Goal: Task Accomplishment & Management: Manage account settings

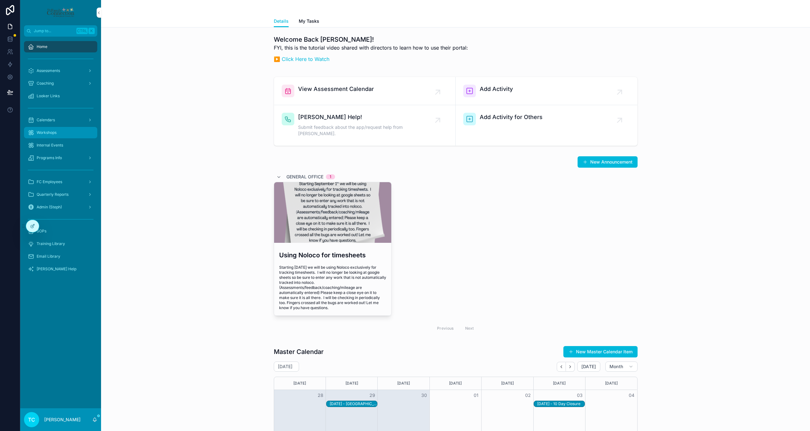
click at [60, 133] on div "Workshops" at bounding box center [61, 133] width 66 height 10
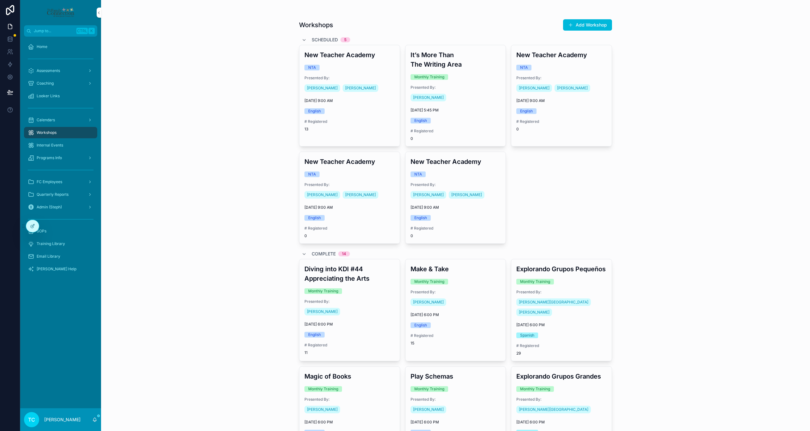
click at [303, 37] on div "Scheduled 5" at bounding box center [326, 40] width 49 height 10
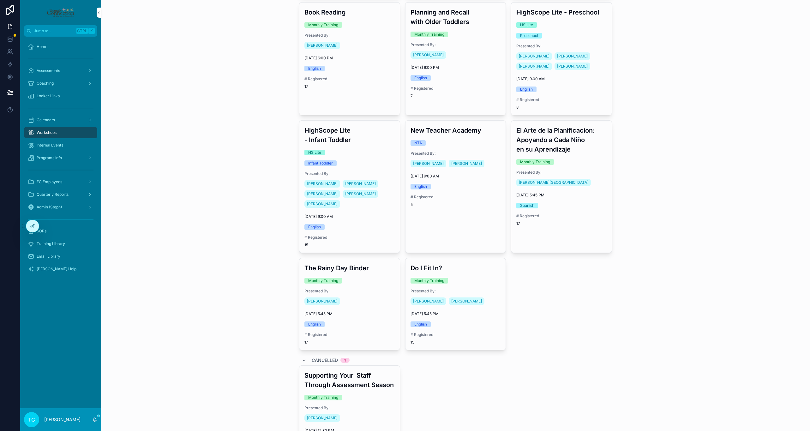
scroll to position [284, 0]
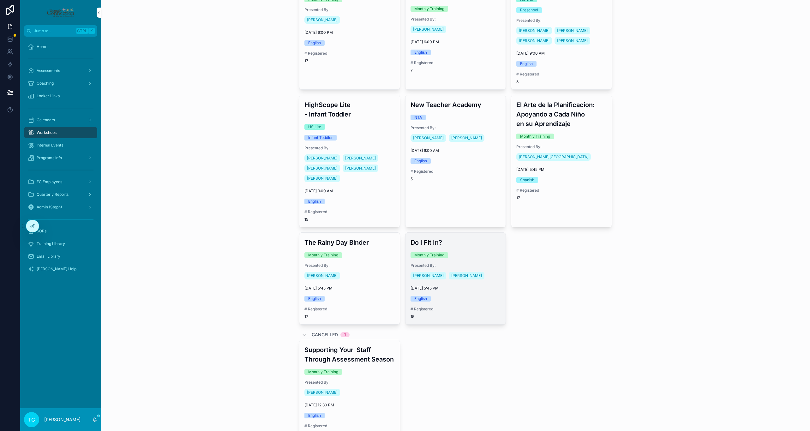
click at [483, 239] on div "Do I Fit In? Monthly Training Presented By: [PERSON_NAME] [PERSON_NAME] [DATE] …" at bounding box center [455, 279] width 100 height 92
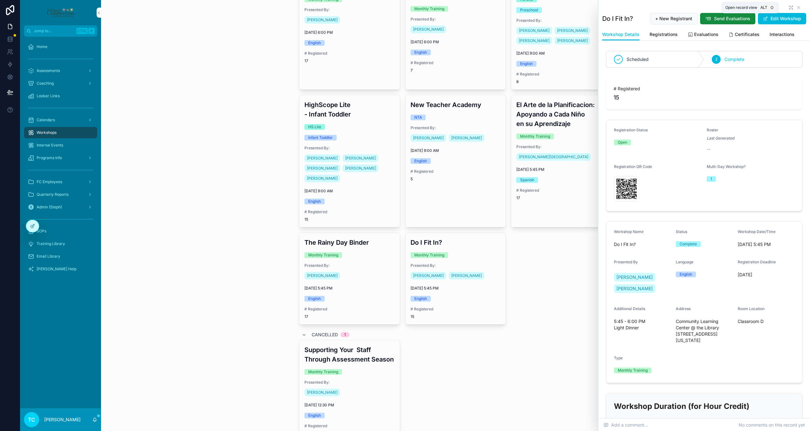
click at [788, 7] on icon "scrollable content" at bounding box center [790, 7] width 5 height 5
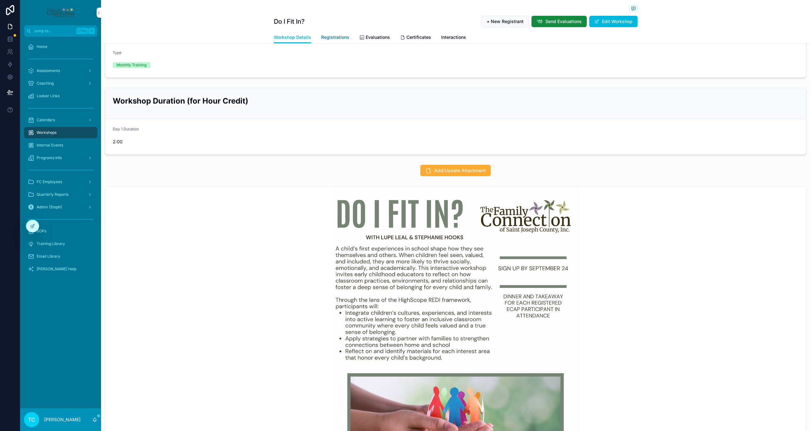
click at [332, 37] on span "Registrations" at bounding box center [335, 37] width 28 height 6
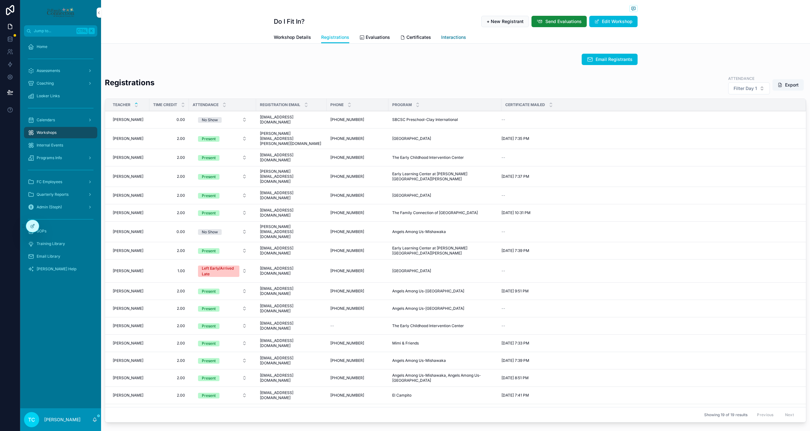
click at [457, 39] on span "Interactions" at bounding box center [453, 37] width 25 height 6
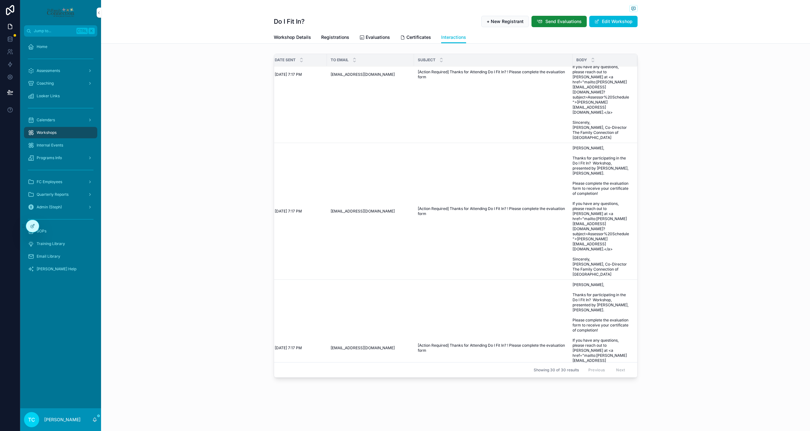
scroll to position [2367, 9]
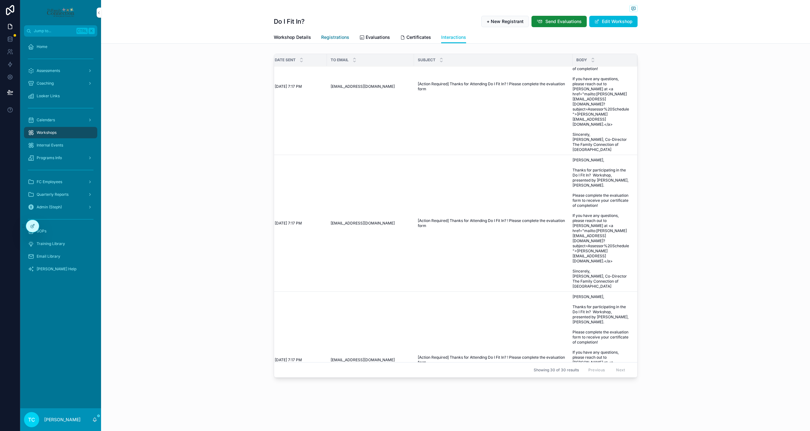
click at [325, 38] on span "Registrations" at bounding box center [335, 37] width 28 height 6
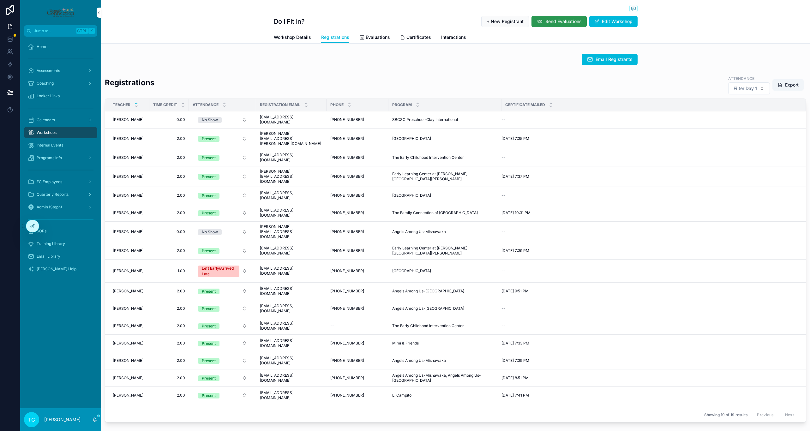
click at [537, 24] on icon "scrollable content" at bounding box center [539, 21] width 6 height 6
click at [445, 38] on span "Interactions" at bounding box center [453, 37] width 25 height 6
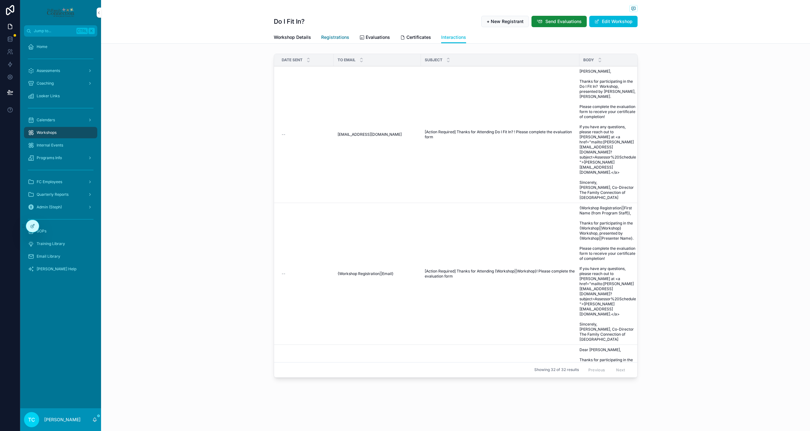
drag, startPoint x: 329, startPoint y: 35, endPoint x: 329, endPoint y: 40, distance: 4.7
click at [330, 35] on span "Registrations" at bounding box center [335, 37] width 28 height 6
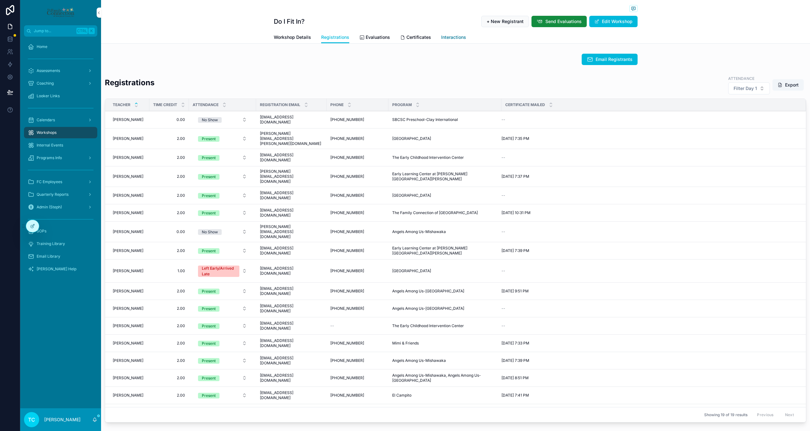
click at [459, 38] on span "Interactions" at bounding box center [453, 37] width 25 height 6
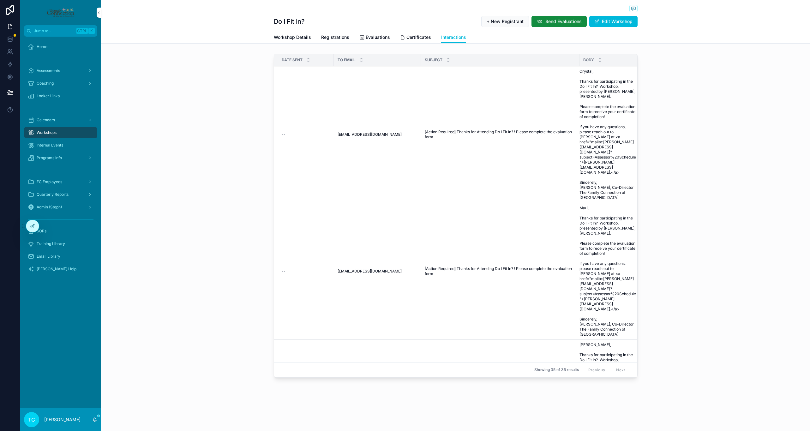
click at [207, 182] on div "Date Sent To Email Subject Body -- [EMAIL_ADDRESS][DOMAIN_NAME] [EMAIL_ADDRESS]…" at bounding box center [455, 217] width 709 height 332
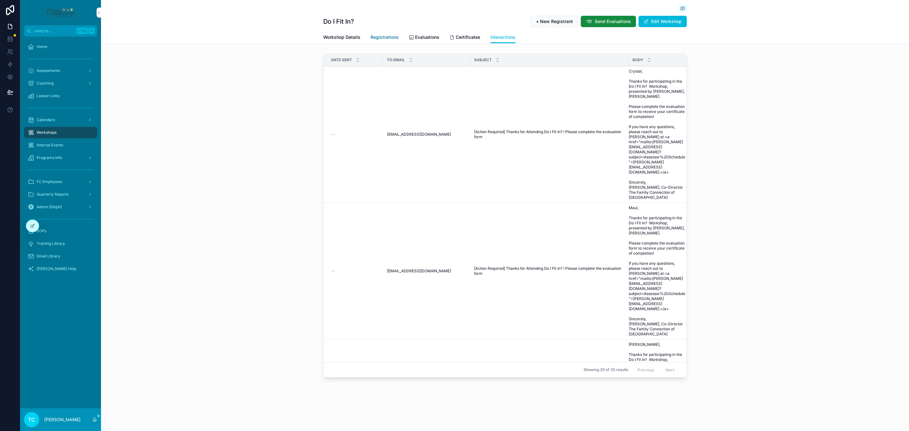
click at [376, 33] on link "Registrations" at bounding box center [385, 38] width 28 height 13
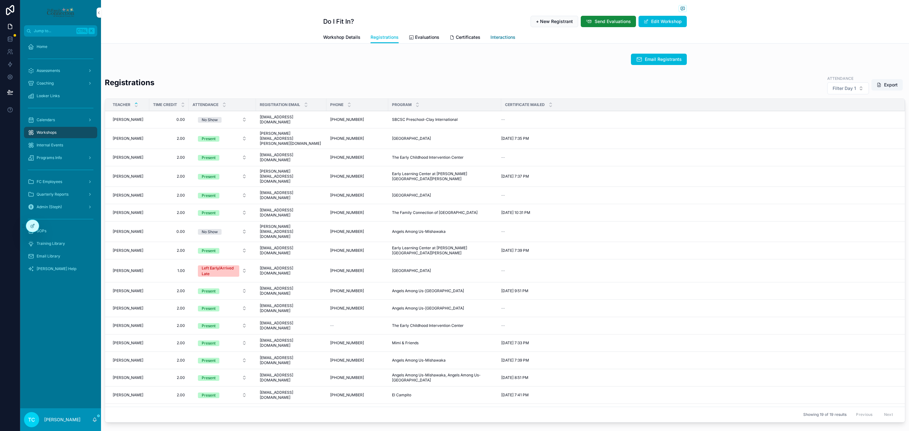
click at [503, 37] on span "Interactions" at bounding box center [503, 37] width 25 height 6
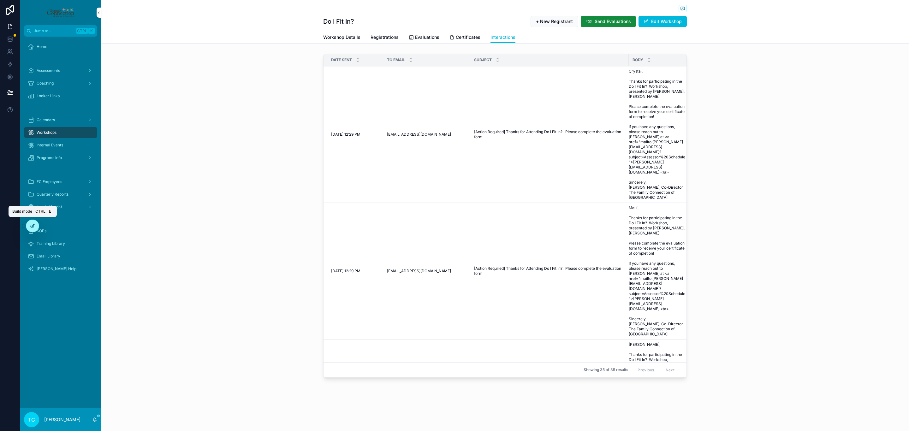
click at [30, 225] on icon at bounding box center [32, 226] width 5 height 5
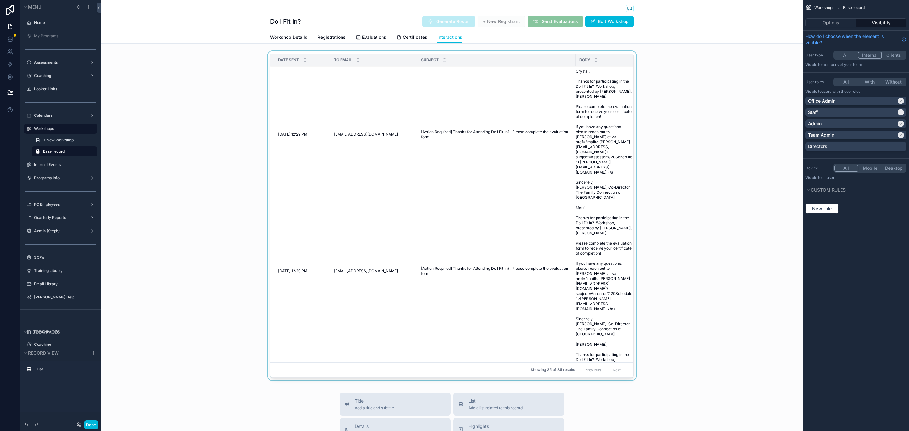
click at [265, 149] on div "scrollable content" at bounding box center [452, 217] width 702 height 332
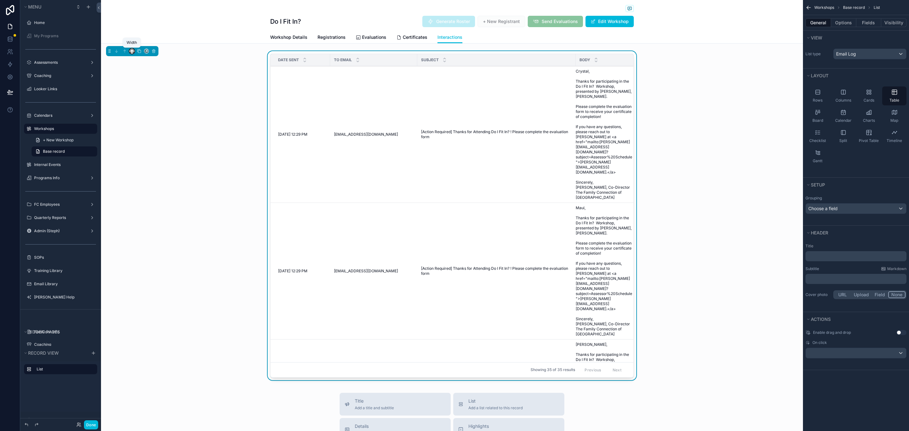
click at [130, 51] on icon "scrollable content" at bounding box center [132, 51] width 4 height 4
click at [144, 130] on span "Large" at bounding box center [141, 131] width 12 height 8
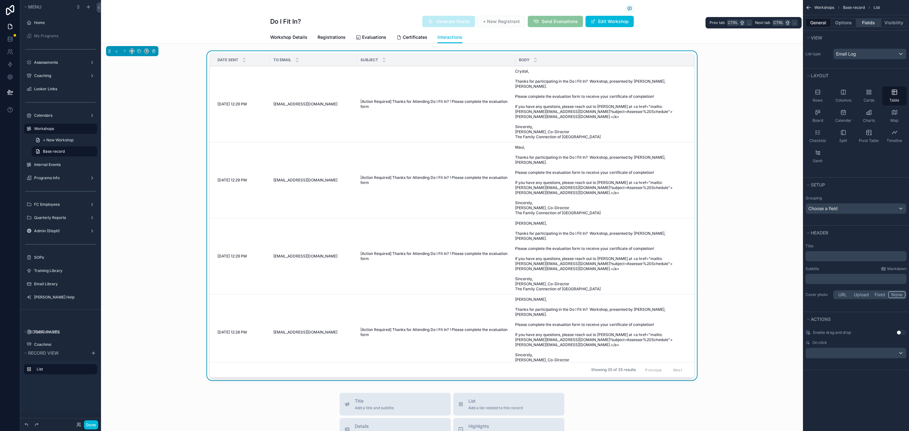
click at [810, 25] on button "Fields" at bounding box center [869, 22] width 25 height 9
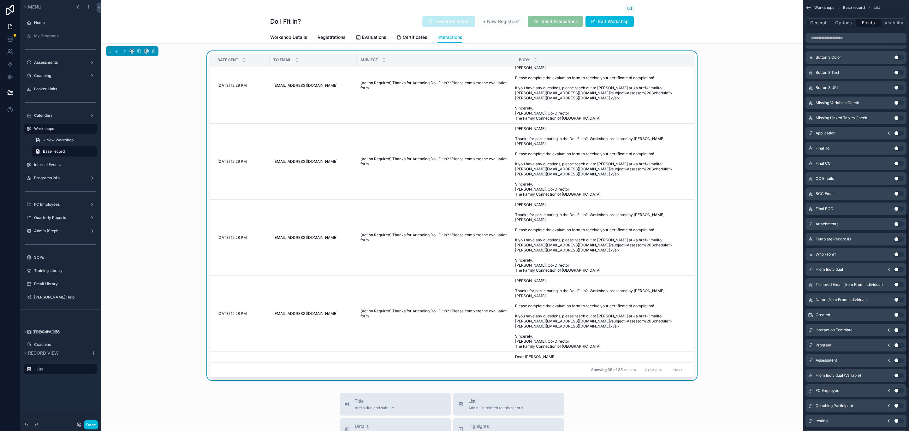
scroll to position [625, 0]
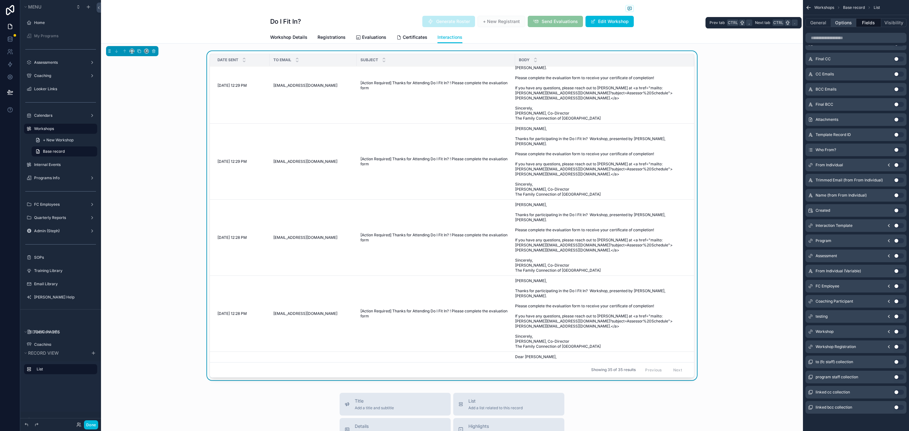
click at [810, 24] on button "Options" at bounding box center [843, 22] width 25 height 9
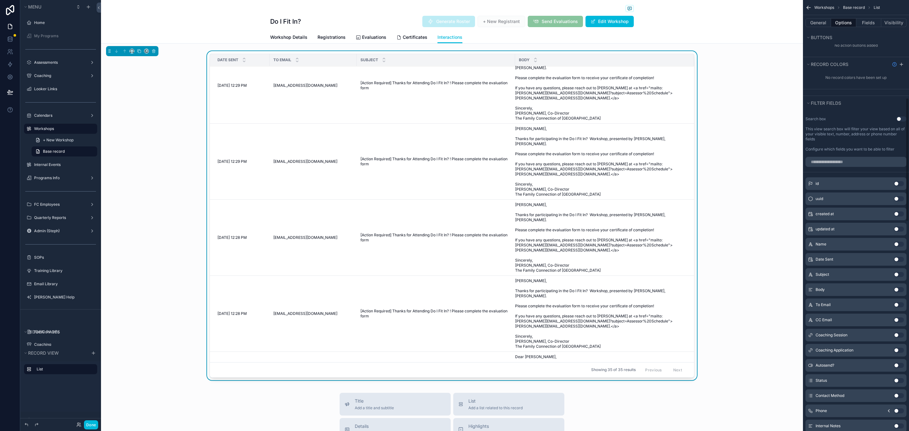
scroll to position [341, 0]
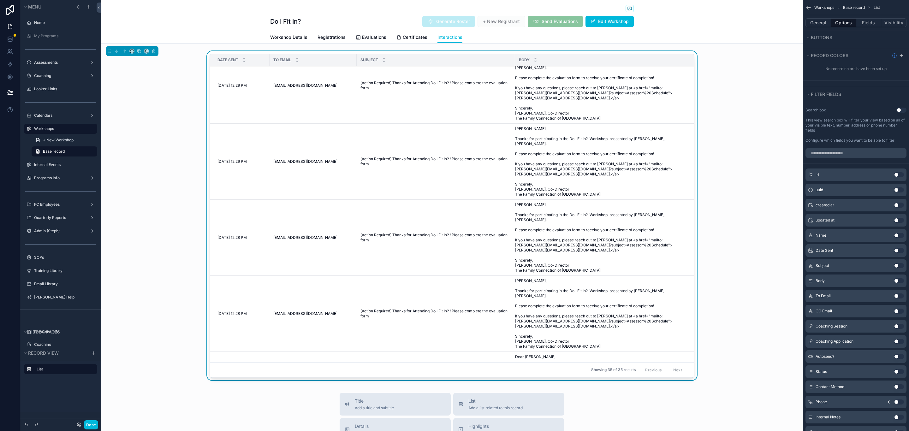
click at [810, 297] on button "Use setting" at bounding box center [899, 296] width 10 height 5
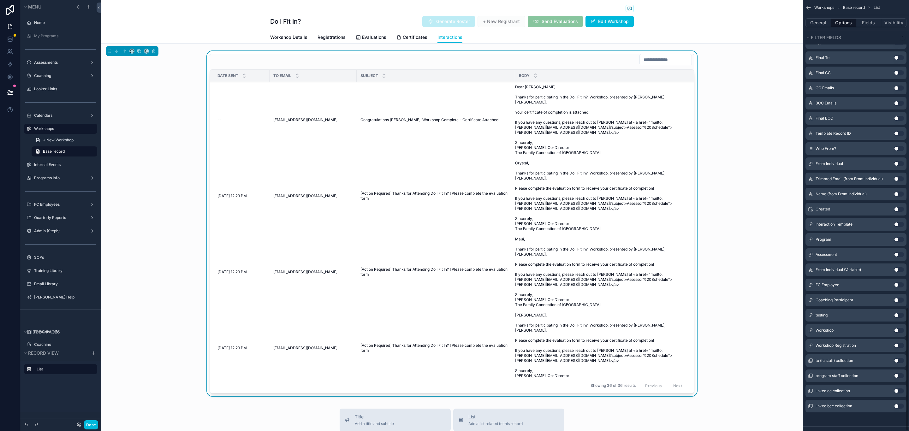
scroll to position [1075, 0]
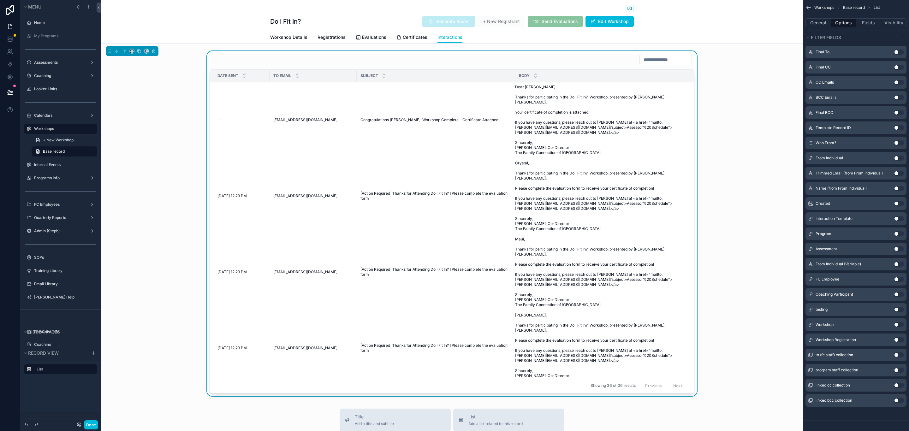
click at [810, 369] on button "Use setting" at bounding box center [899, 370] width 10 height 5
click at [656, 62] on span "Filter Program staff collection" at bounding box center [648, 60] width 62 height 6
click at [810, 353] on button "Use setting" at bounding box center [899, 355] width 10 height 5
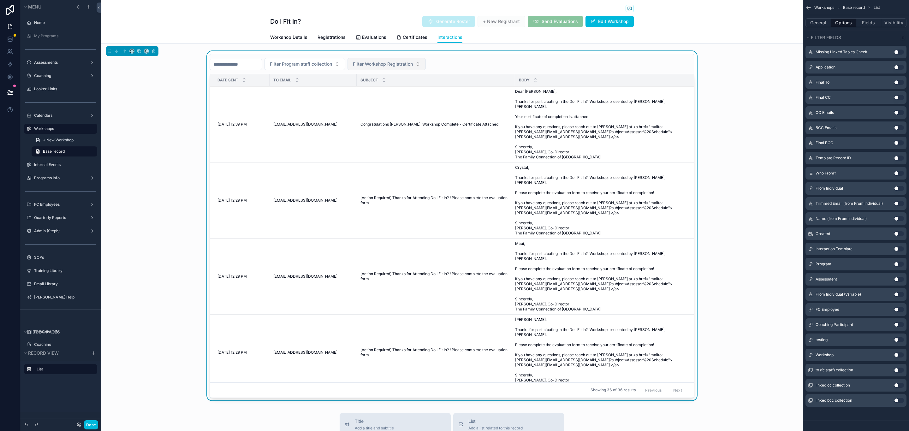
click at [426, 61] on button "Filter Workshop Registration" at bounding box center [387, 64] width 78 height 12
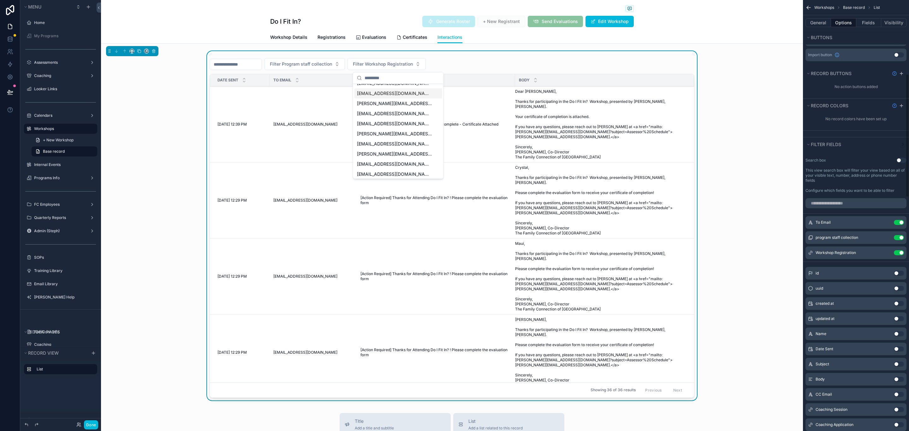
scroll to position [318, 0]
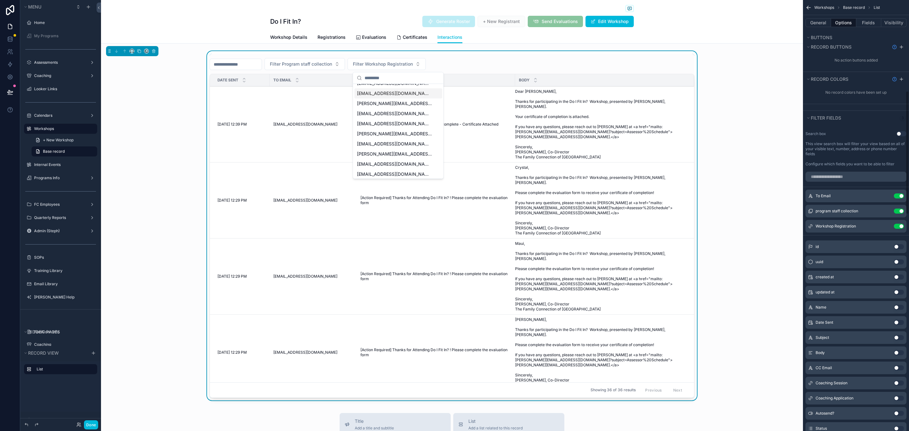
click at [810, 199] on button "Use setting" at bounding box center [899, 196] width 10 height 5
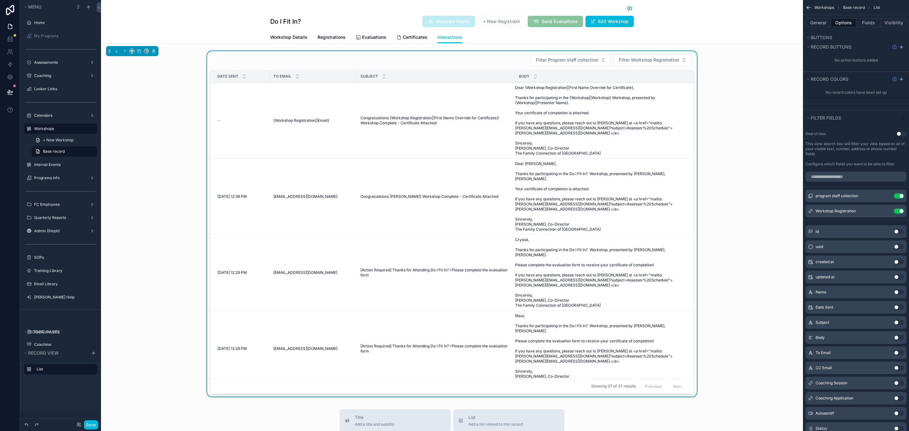
click at [0, 0] on icon "scrollable content" at bounding box center [0, 0] width 0 height 0
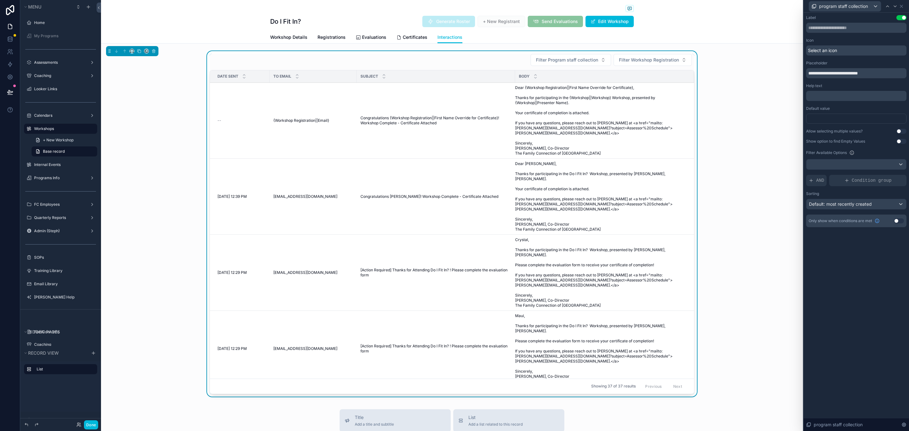
click at [810, 130] on button "Use setting" at bounding box center [902, 131] width 10 height 5
click at [810, 160] on div at bounding box center [857, 164] width 100 height 10
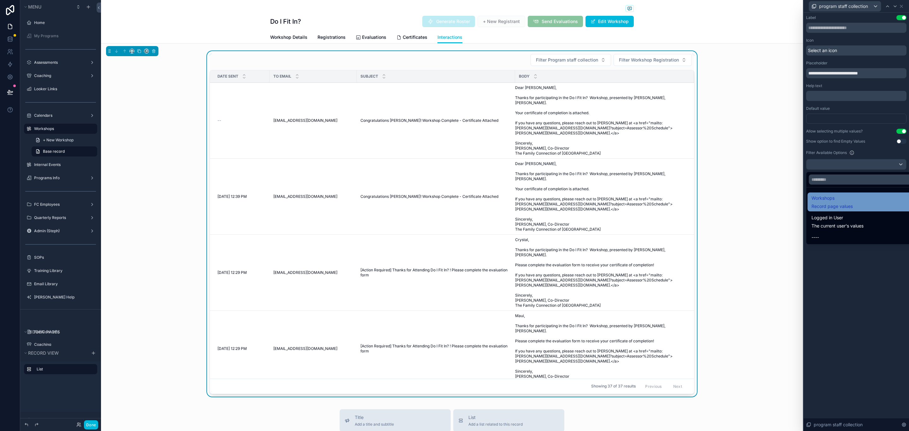
click at [810, 199] on div "Workshops Record page values" at bounding box center [864, 201] width 104 height 15
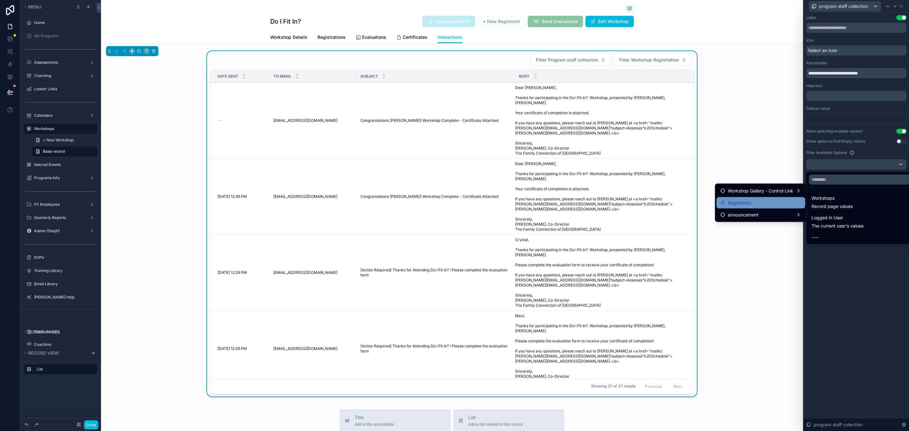
click at [780, 201] on div "Registrants" at bounding box center [760, 203] width 81 height 8
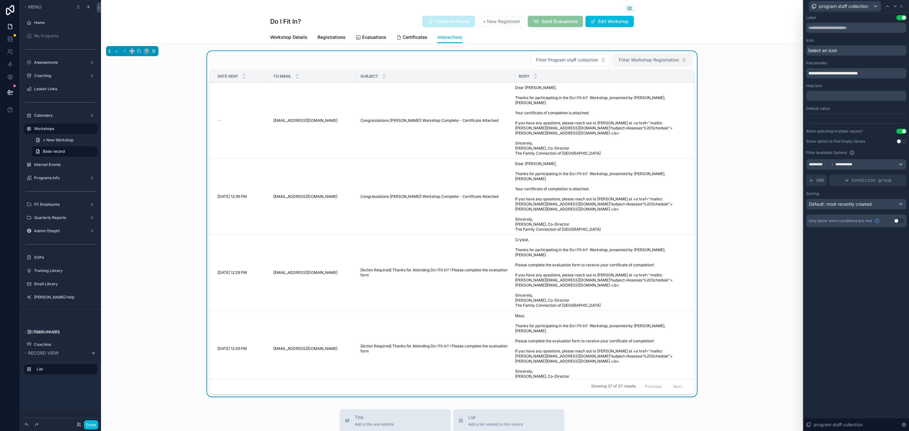
click at [628, 60] on span "Filter Workshop Registration" at bounding box center [649, 60] width 60 height 6
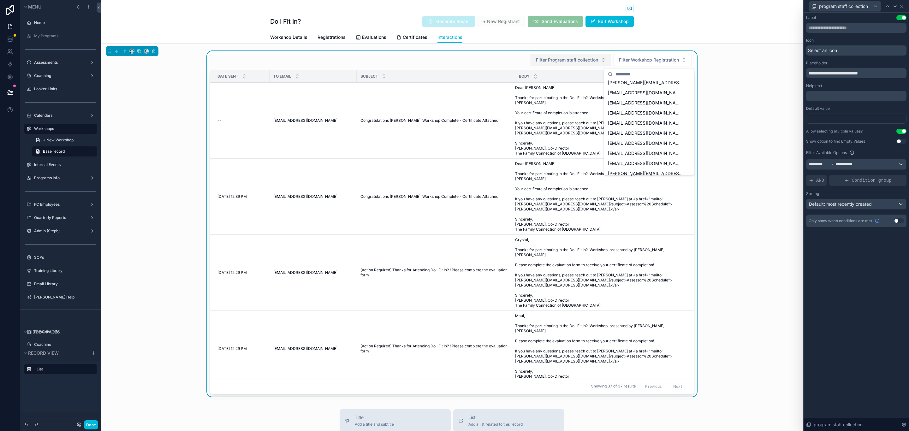
scroll to position [333, 0]
click at [591, 61] on span "Filter Program staff collection" at bounding box center [567, 60] width 62 height 6
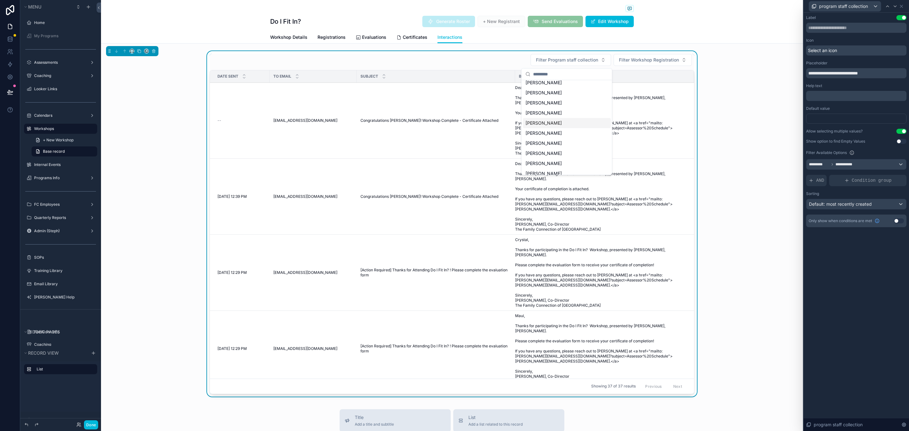
scroll to position [99, 0]
click at [810, 205] on div "Default: most recently created" at bounding box center [857, 204] width 100 height 10
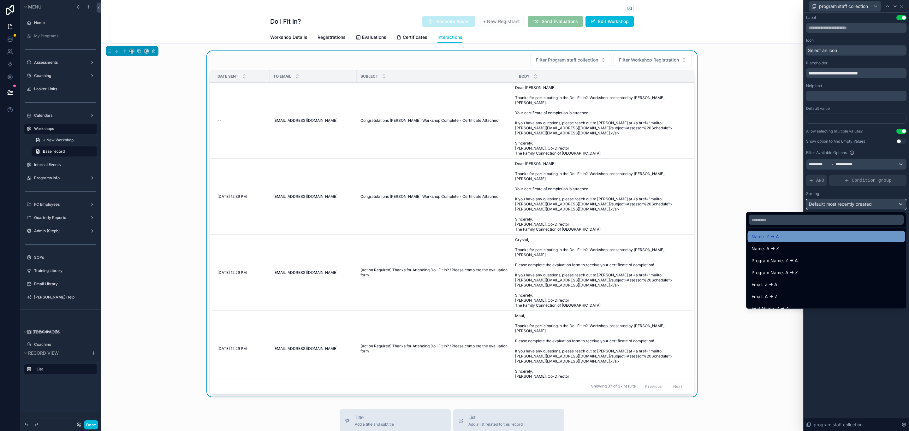
scroll to position [47, 0]
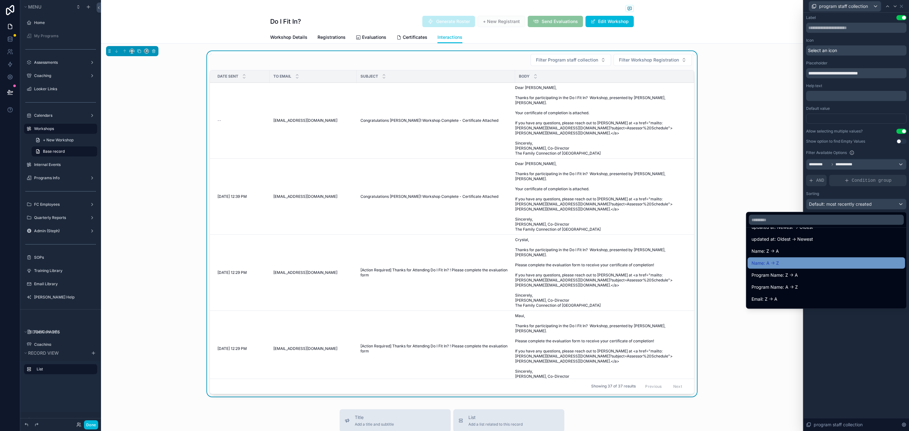
click at [810, 261] on div "Name: A -> Z" at bounding box center [827, 264] width 150 height 8
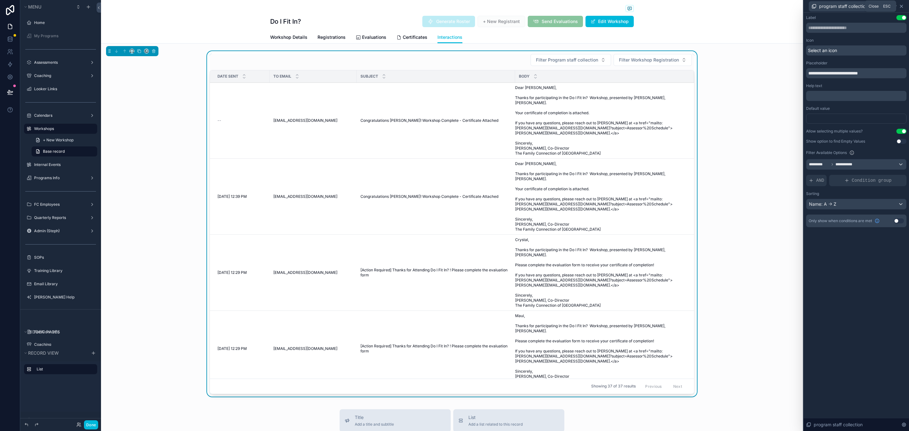
click at [810, 5] on icon at bounding box center [901, 6] width 3 height 3
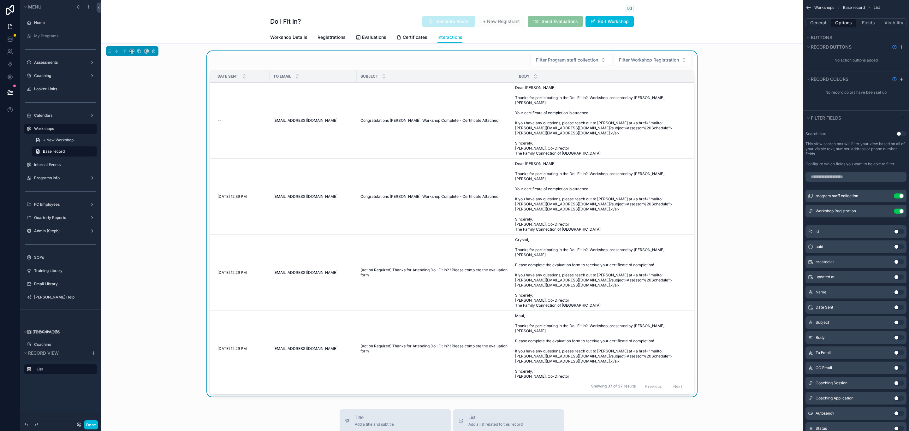
click at [810, 212] on button "Use setting" at bounding box center [899, 211] width 10 height 5
click at [12, 91] on icon at bounding box center [10, 92] width 6 height 6
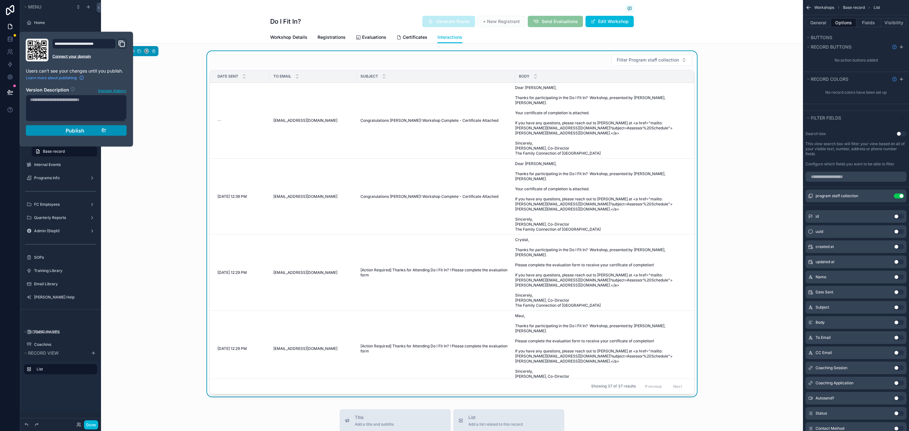
click at [81, 133] on span "Publish" at bounding box center [75, 131] width 19 height 6
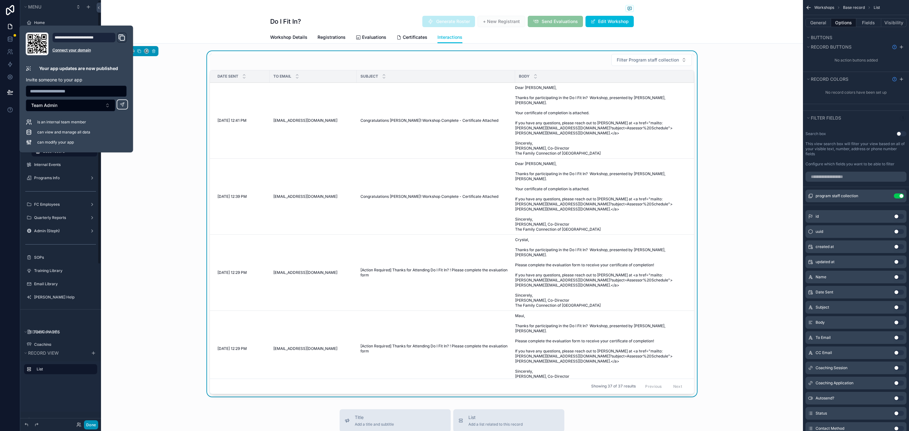
click at [90, 424] on button "Done" at bounding box center [91, 425] width 14 height 9
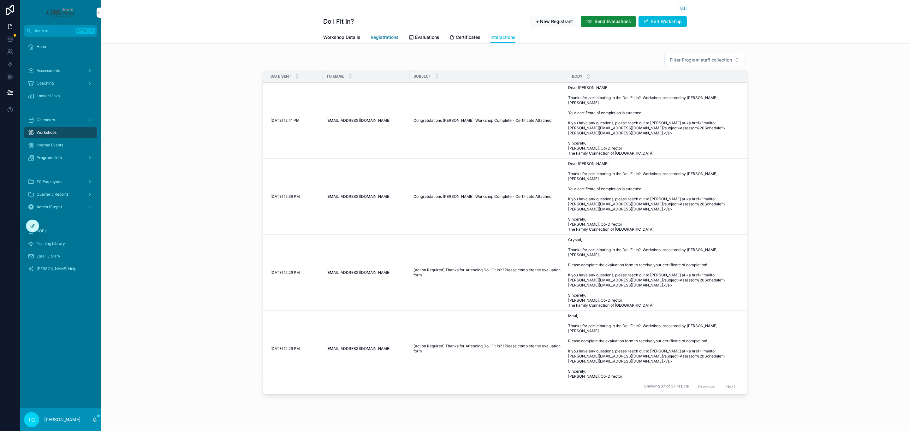
click at [371, 38] on span "Registrations" at bounding box center [385, 37] width 28 height 6
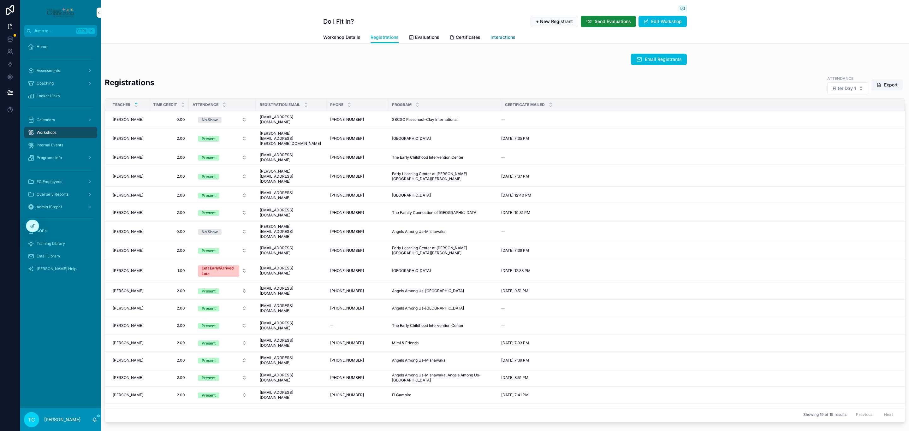
click at [496, 35] on span "Interactions" at bounding box center [503, 37] width 25 height 6
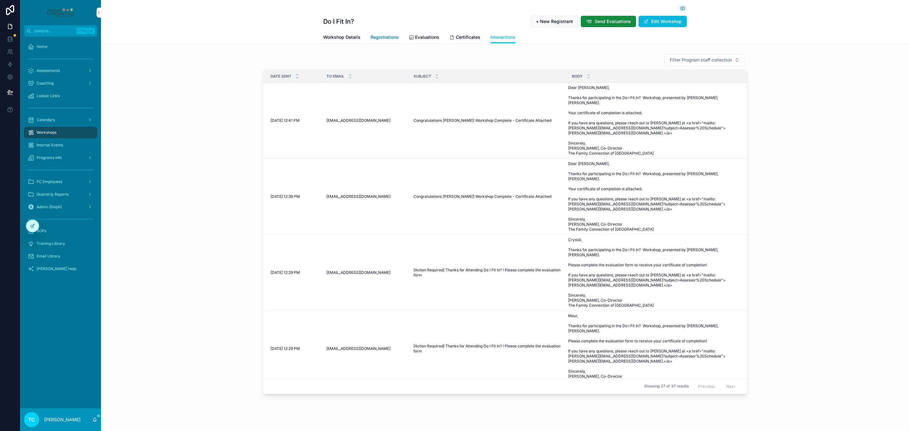
click at [378, 37] on span "Registrations" at bounding box center [385, 37] width 28 height 6
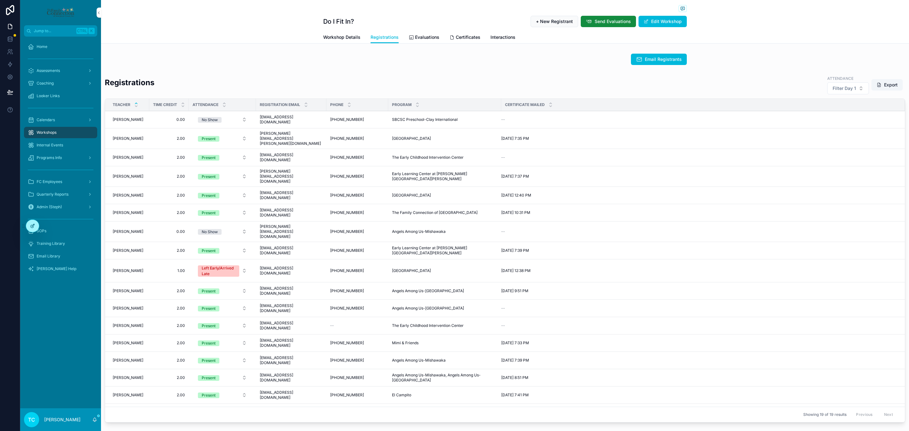
click at [33, 228] on icon at bounding box center [32, 226] width 5 height 5
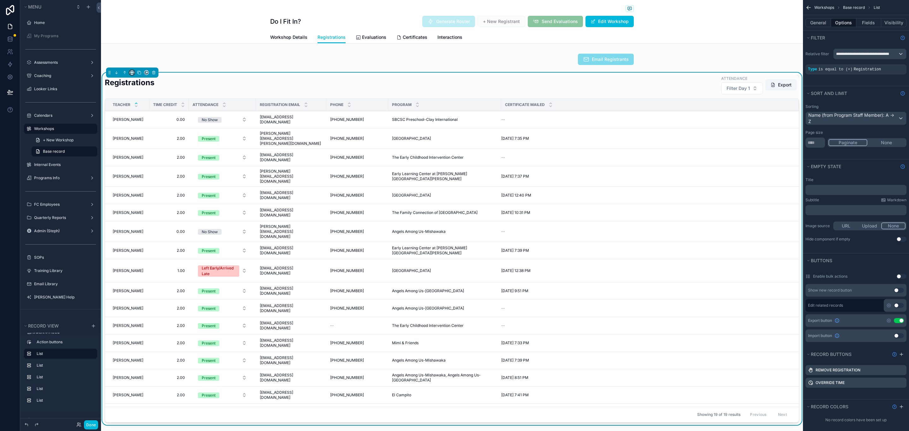
click at [134, 73] on icon "scrollable content" at bounding box center [132, 72] width 4 height 4
click at [148, 151] on div "Large" at bounding box center [145, 152] width 21 height 8
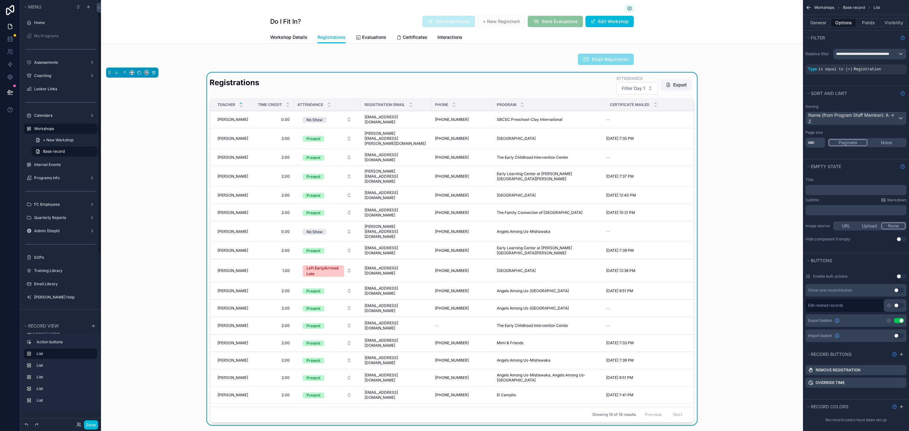
click at [11, 93] on icon at bounding box center [9, 91] width 5 height 3
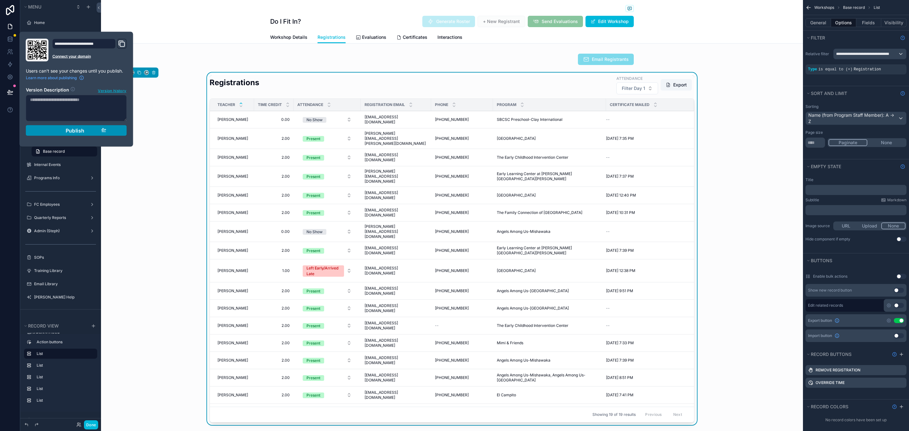
click at [65, 132] on div "Publish" at bounding box center [76, 131] width 60 height 6
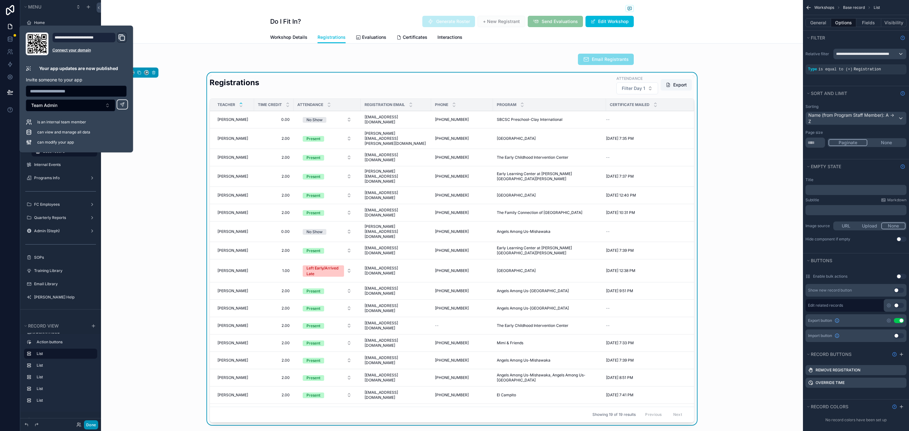
click at [89, 427] on button "Done" at bounding box center [91, 425] width 14 height 9
